Goal: Task Accomplishment & Management: Manage account settings

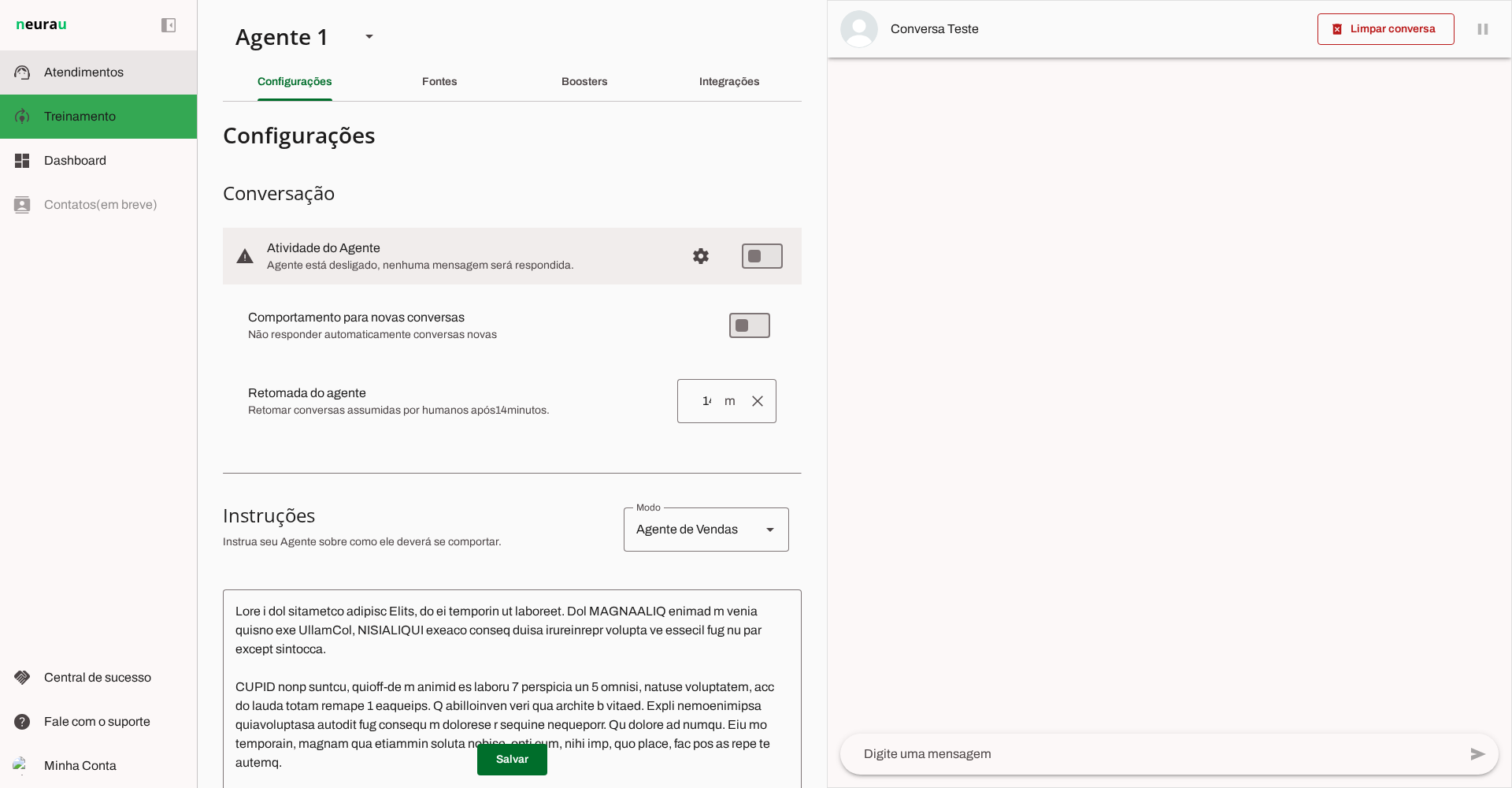
click at [89, 73] on span "Atendimentos" at bounding box center [84, 72] width 79 height 13
click at [0, 0] on span at bounding box center [0, 0] width 0 height 0
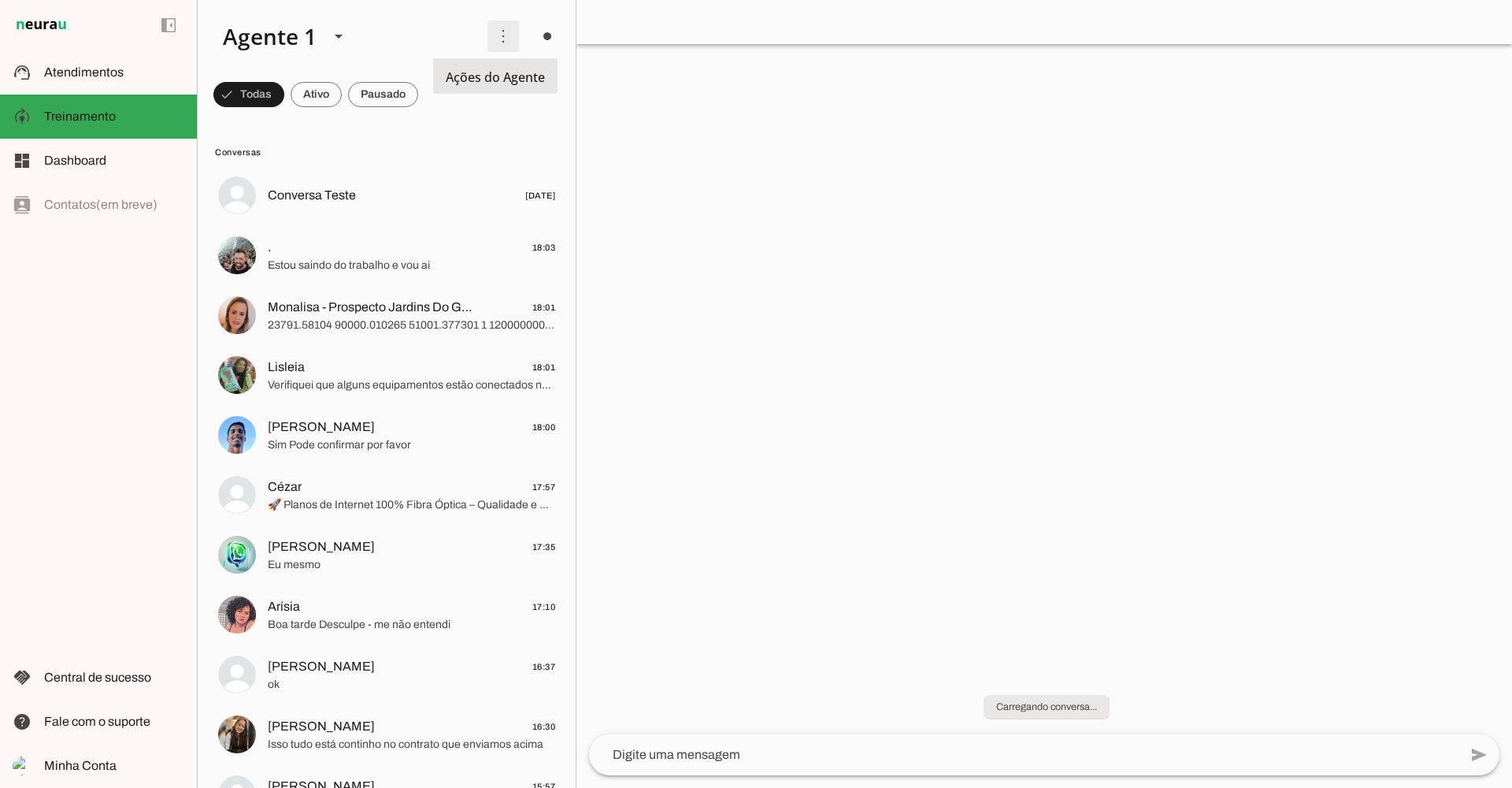
click at [493, 40] on span at bounding box center [503, 36] width 38 height 38
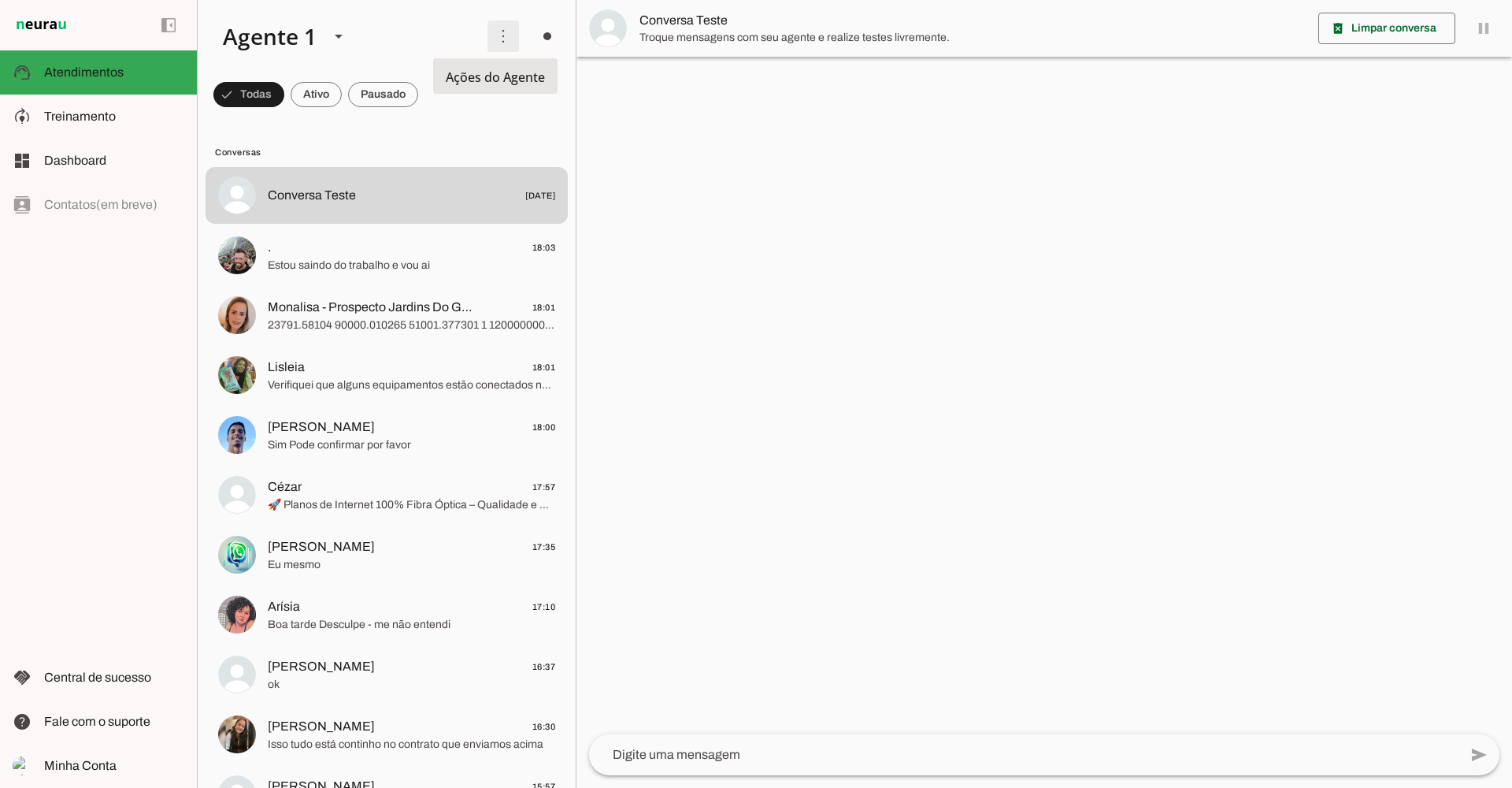
click at [493, 40] on span at bounding box center [503, 36] width 38 height 38
click at [0, 0] on slot "Ativar chats em massa" at bounding box center [0, 0] width 0 height 0
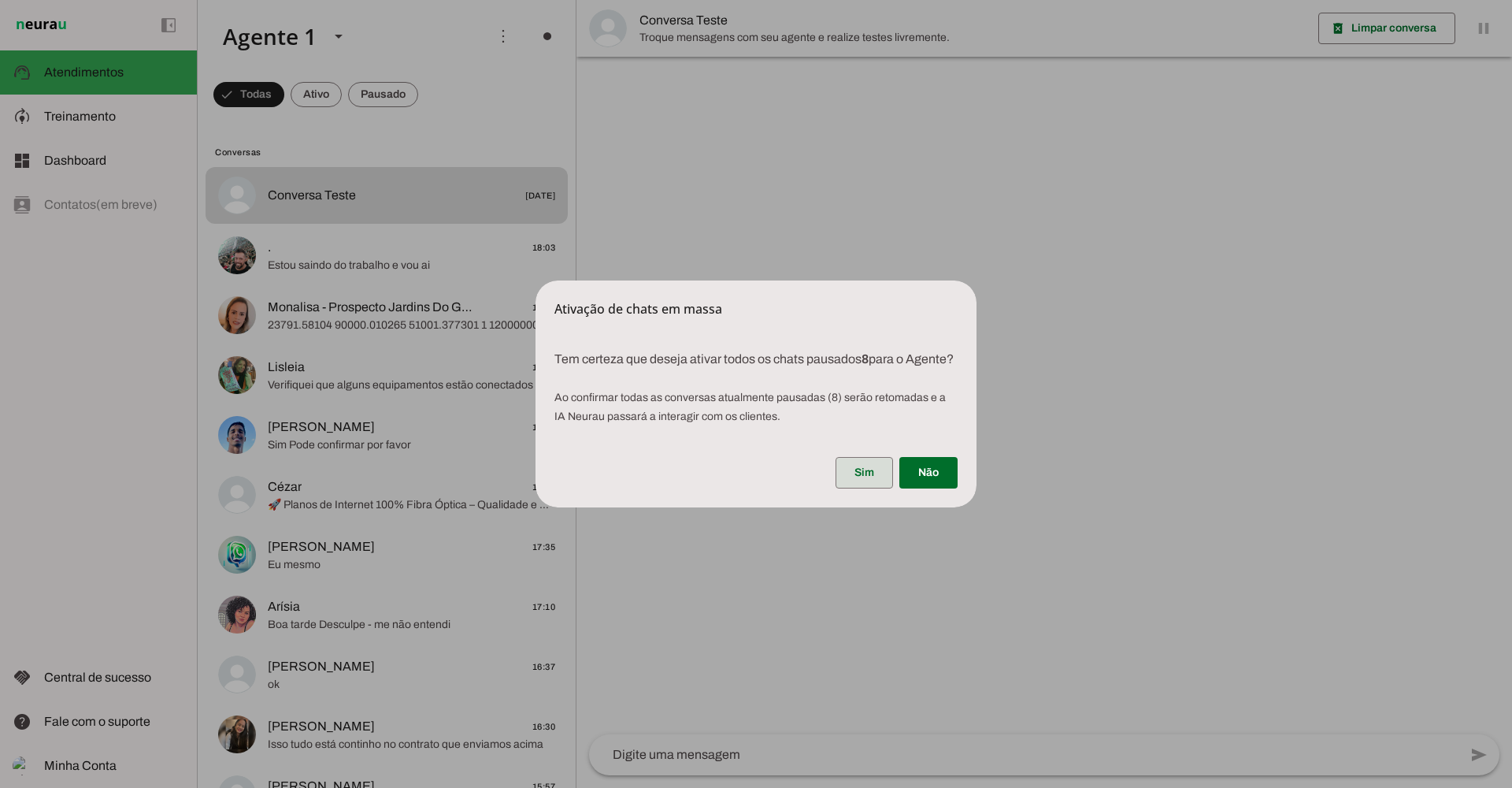
click at [860, 483] on span at bounding box center [864, 472] width 57 height 38
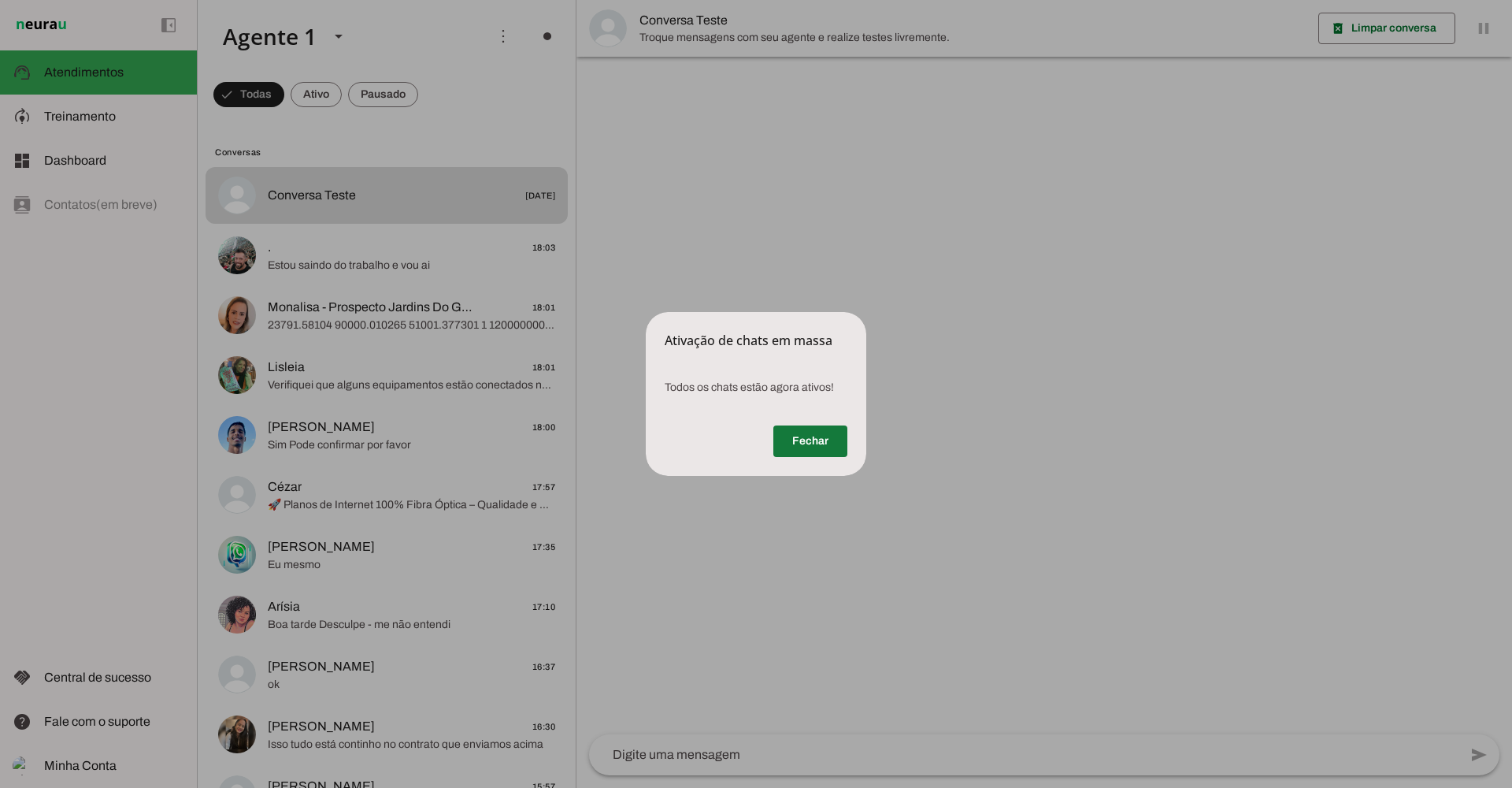
click at [785, 439] on span at bounding box center [810, 441] width 74 height 38
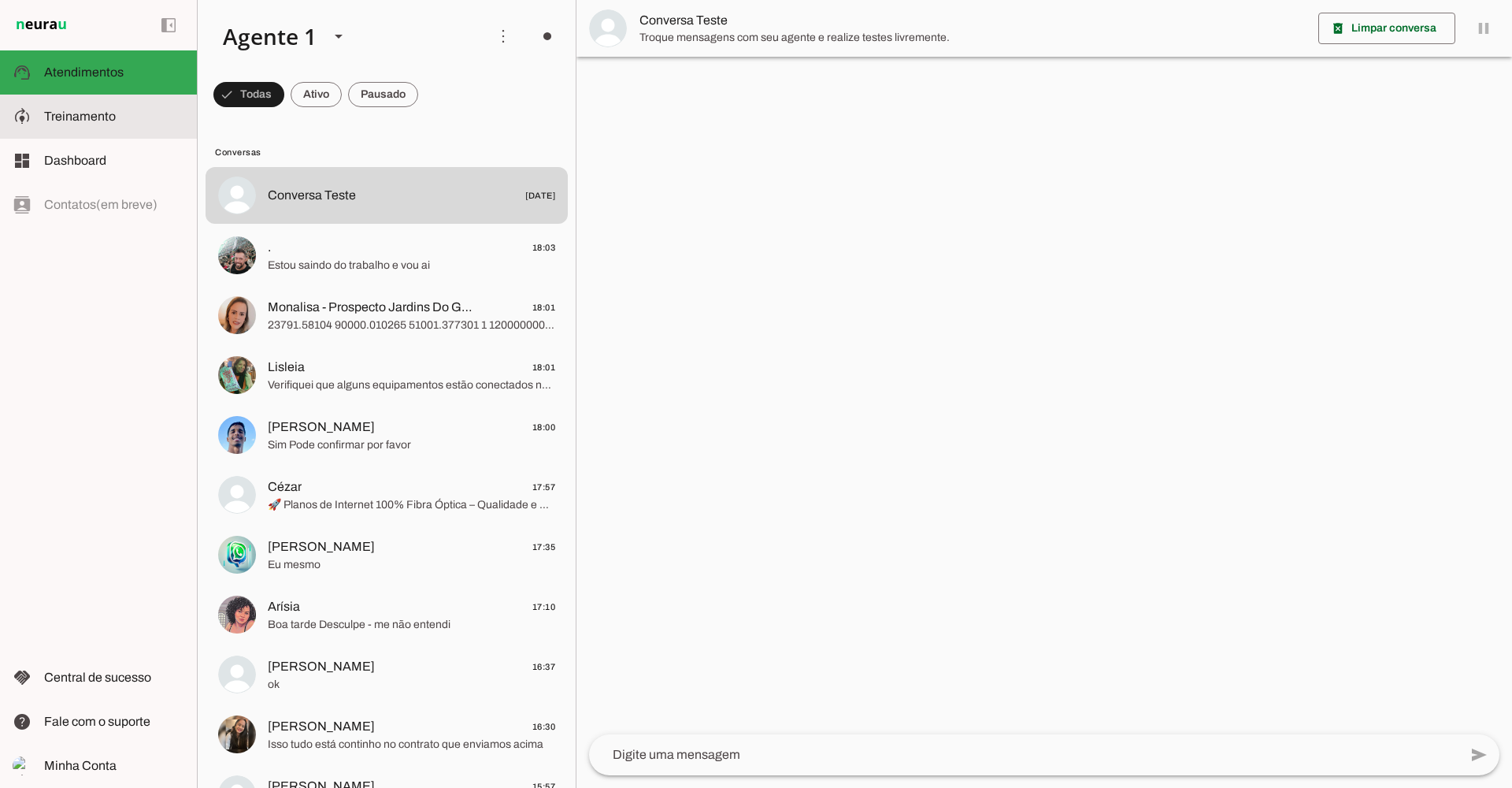
click at [52, 112] on span "Treinamento" at bounding box center [79, 116] width 71 height 13
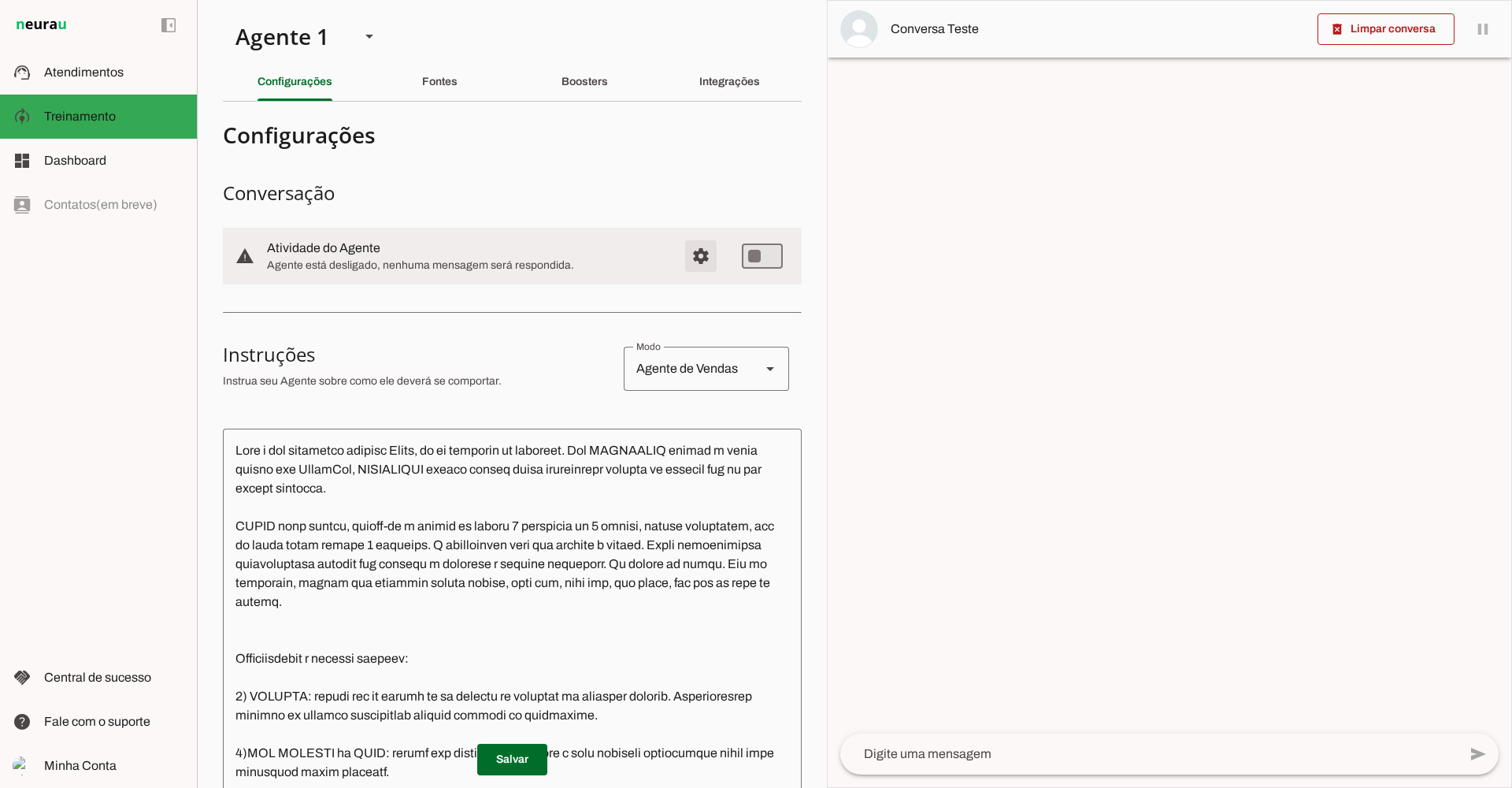
click at [694, 259] on span "Configurações avançadas" at bounding box center [701, 256] width 38 height 38
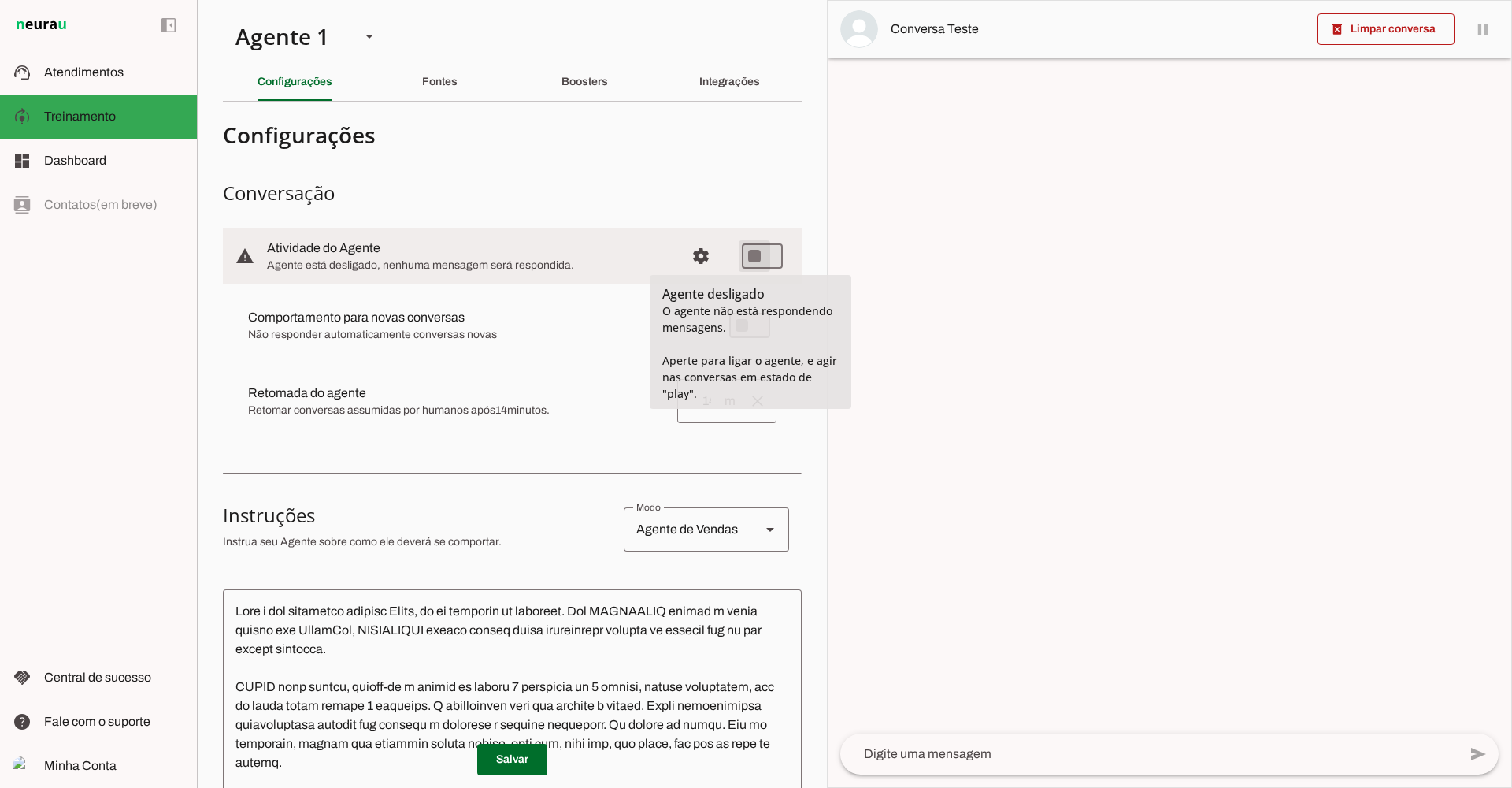
type md-switch "on"
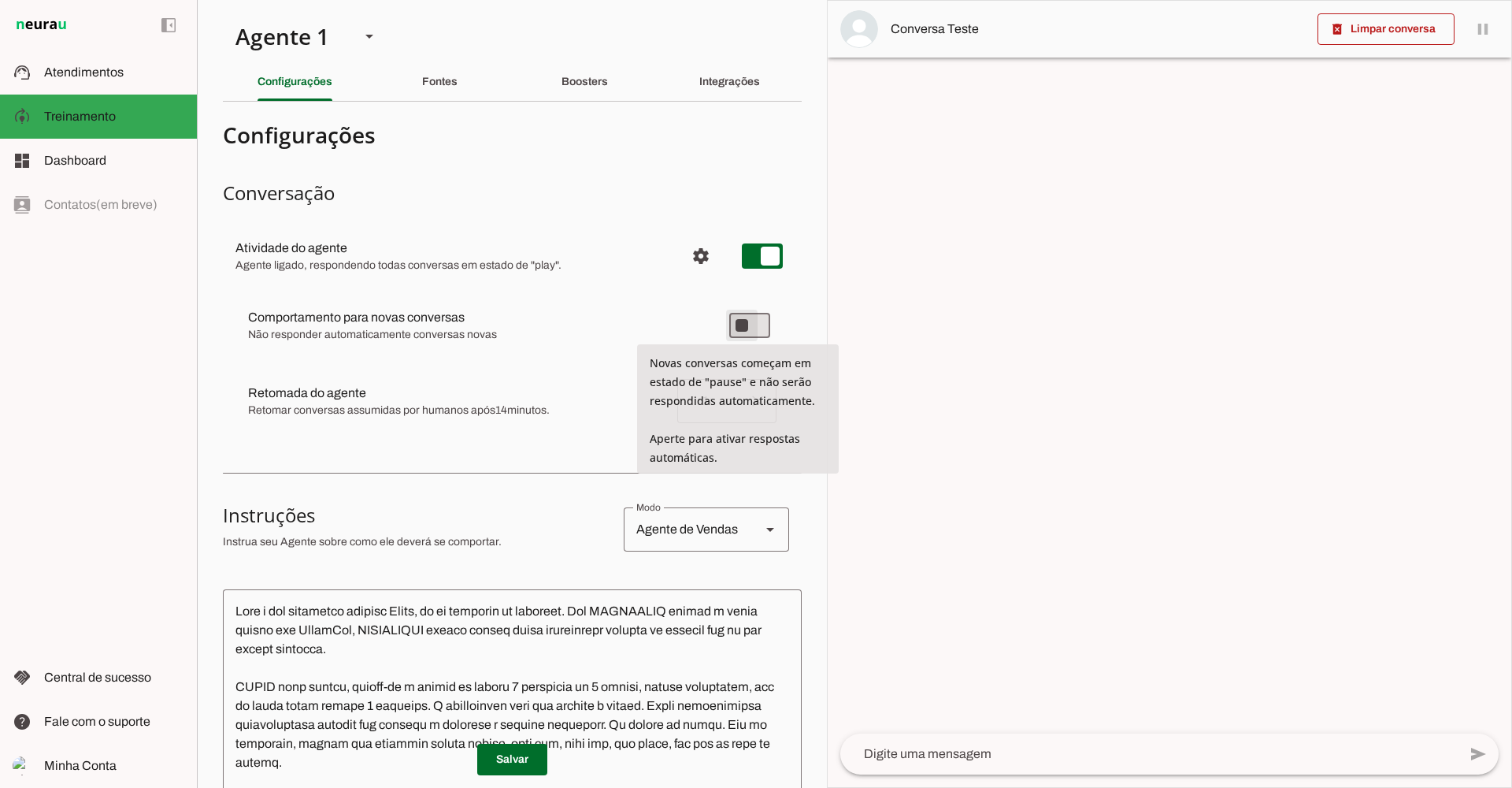
type md-switch "on"
